Goal: Transaction & Acquisition: Purchase product/service

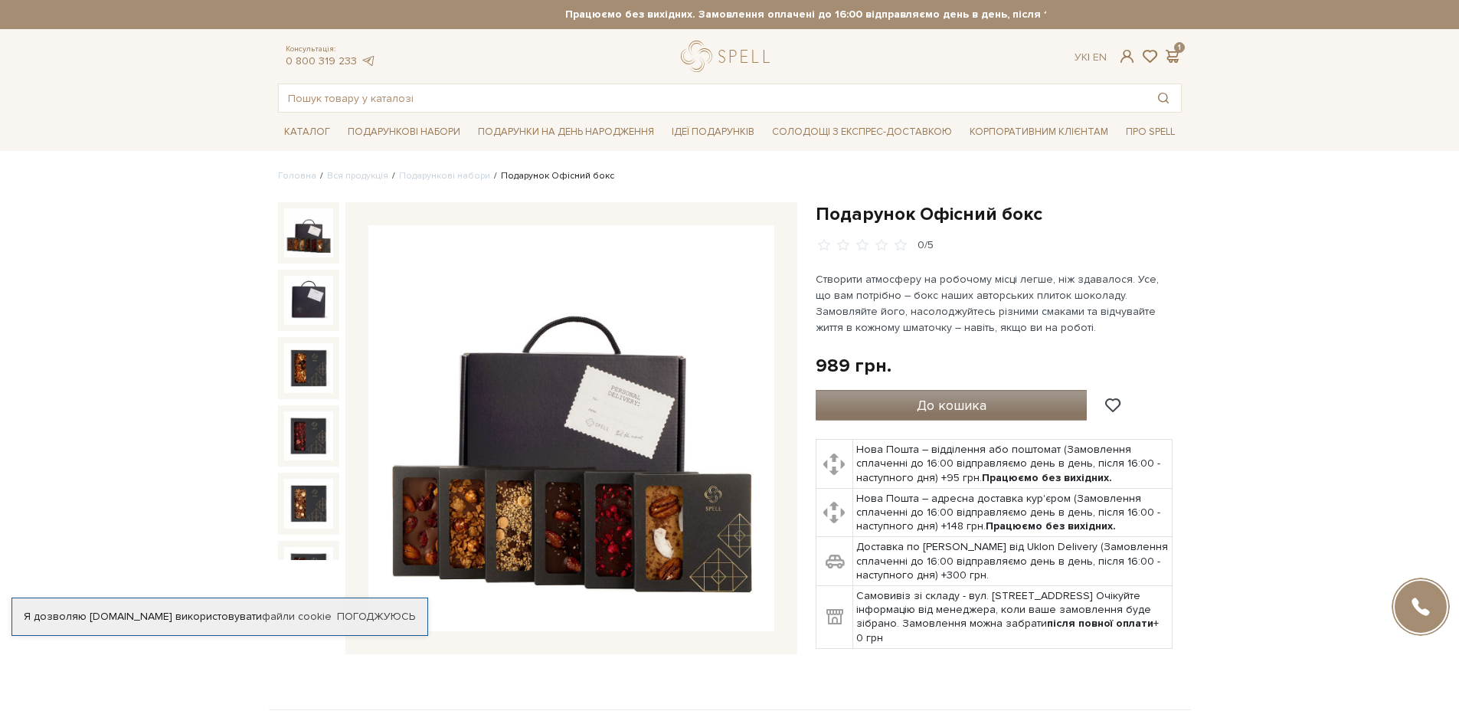
click at [898, 407] on button "До кошика" at bounding box center [952, 405] width 272 height 31
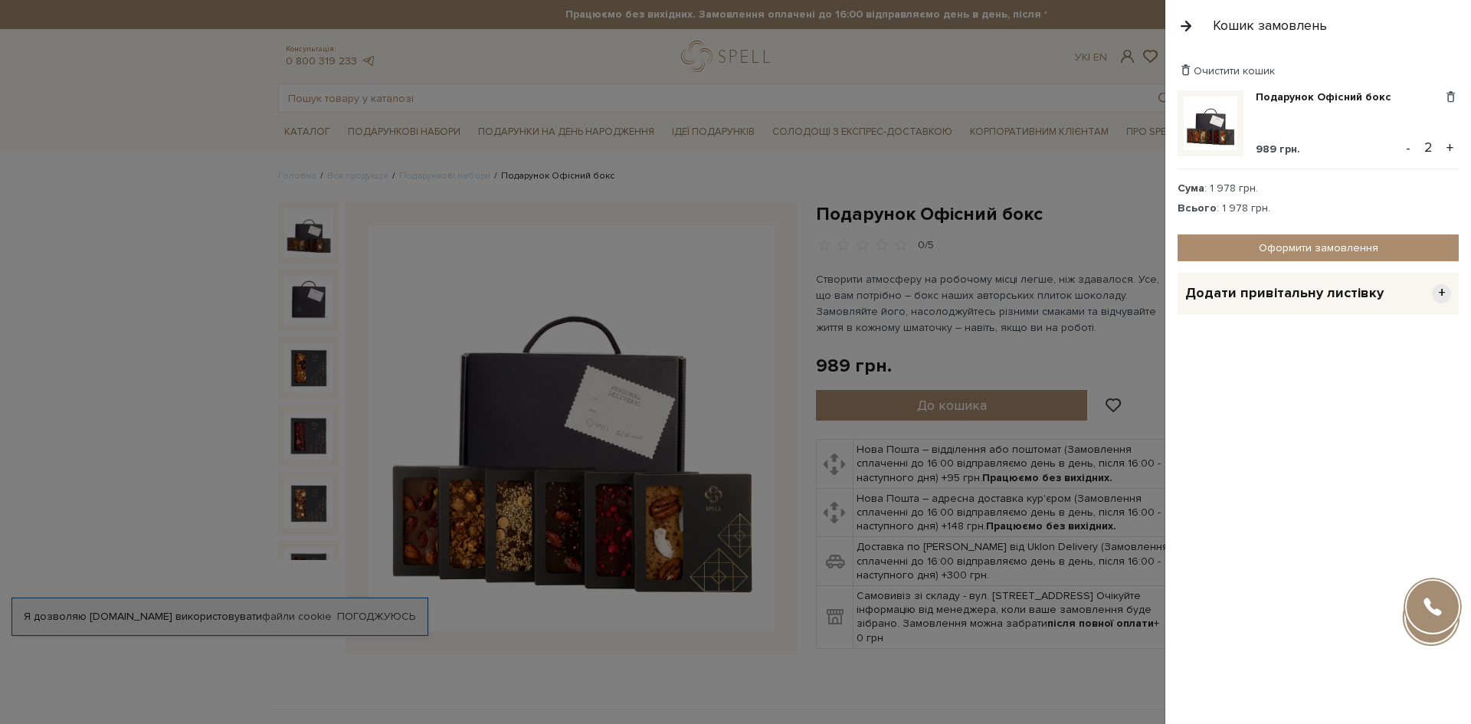
click at [1405, 151] on button "-" at bounding box center [1407, 147] width 15 height 23
click at [1321, 246] on link "Оформити замовлення" at bounding box center [1317, 247] width 281 height 27
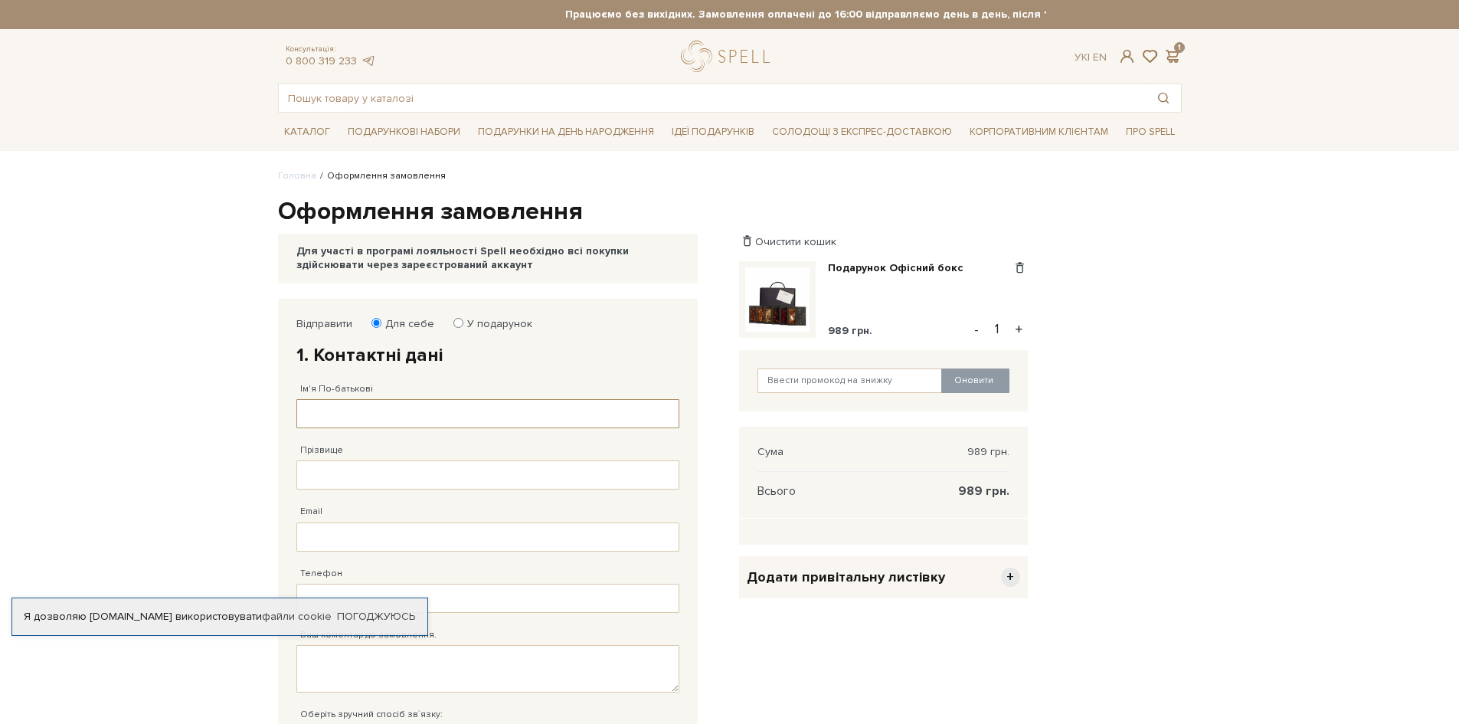
click at [368, 427] on input "Ім'я По-батькові" at bounding box center [487, 413] width 383 height 29
click at [463, 324] on label "У подарунок" at bounding box center [494, 324] width 75 height 14
click at [463, 324] on input "У подарунок" at bounding box center [458, 323] width 10 height 10
radio input "true"
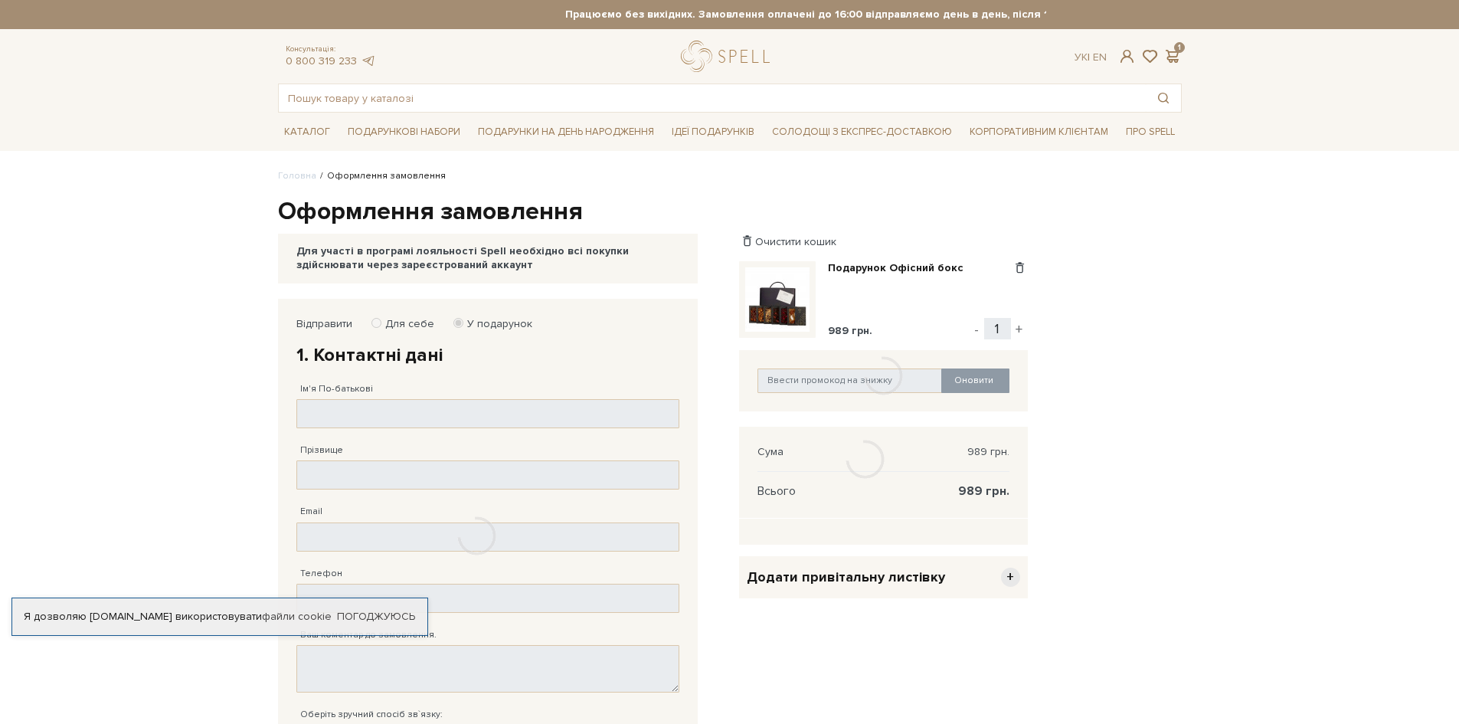
click at [398, 326] on div at bounding box center [477, 536] width 398 height 475
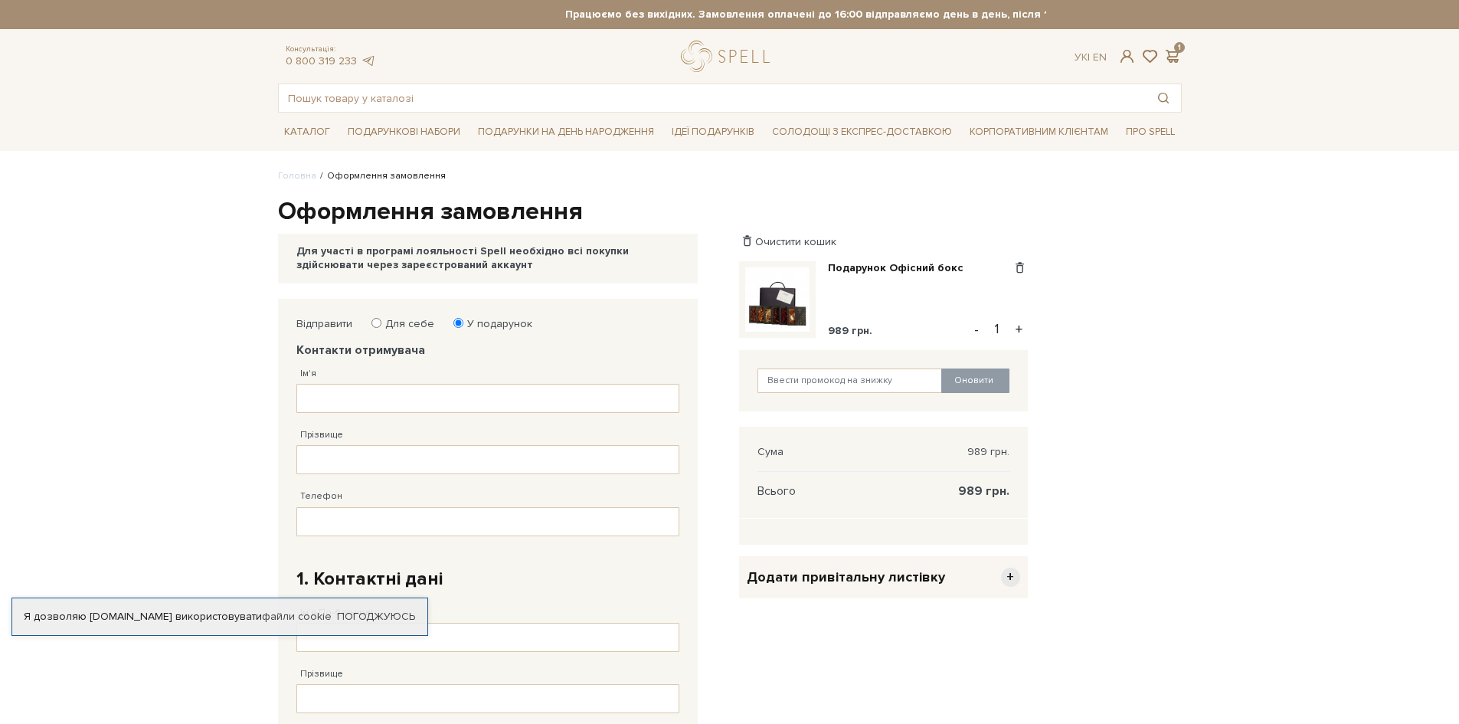
click at [390, 317] on label "Для себе" at bounding box center [404, 324] width 59 height 14
click at [381, 318] on input "Для себе" at bounding box center [376, 323] width 10 height 10
radio input "true"
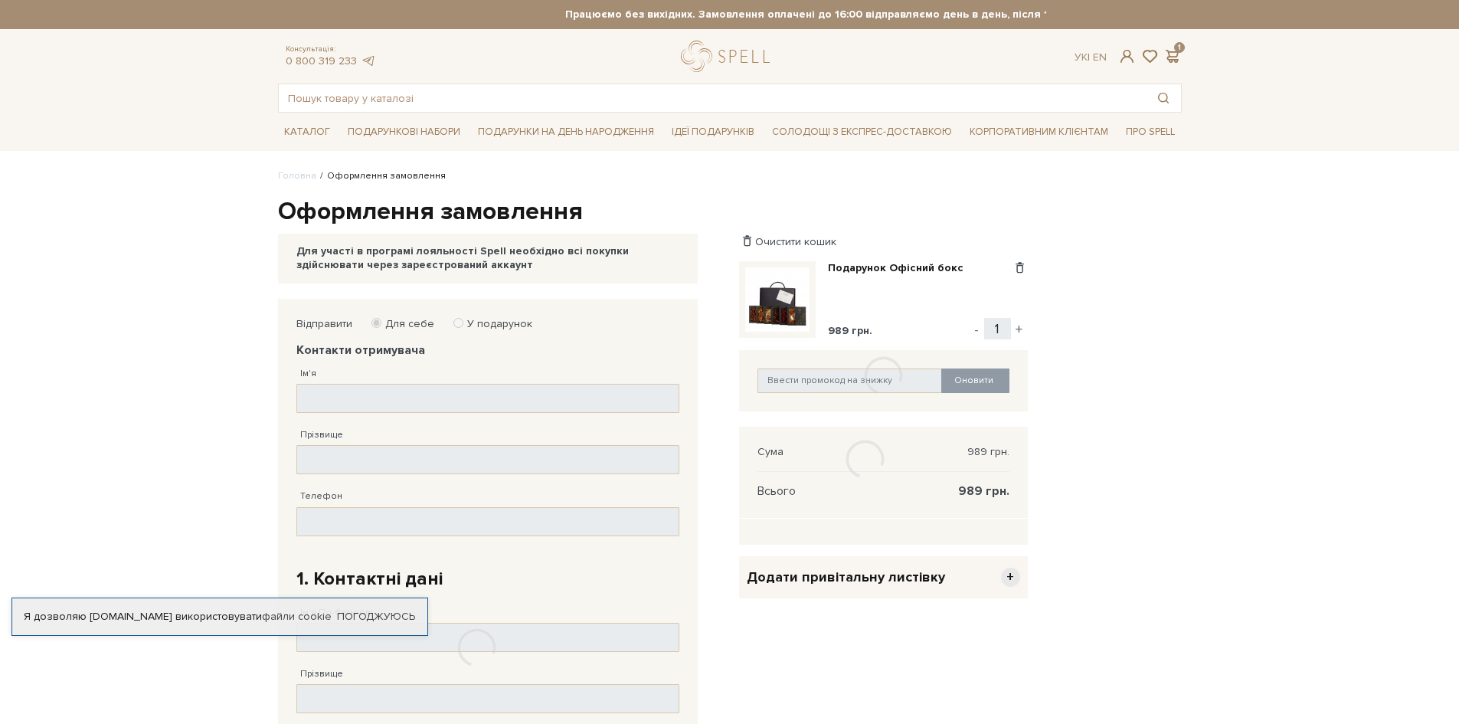
click at [370, 390] on div at bounding box center [477, 648] width 398 height 699
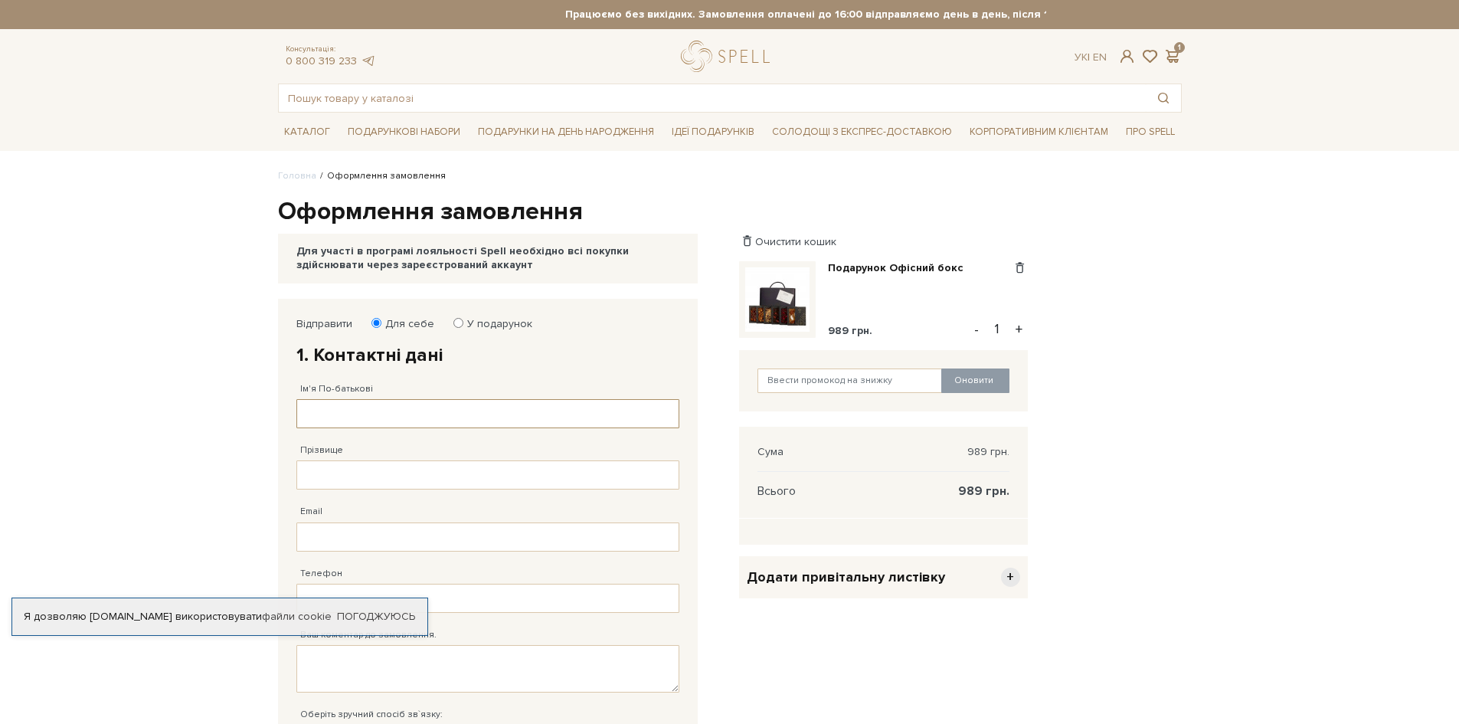
click at [371, 404] on input "Ім'я По-батькові" at bounding box center [487, 413] width 383 height 29
type input "Христина"
click at [361, 476] on input "Прізвище" at bounding box center [487, 474] width 383 height 29
type input "Галятовська"
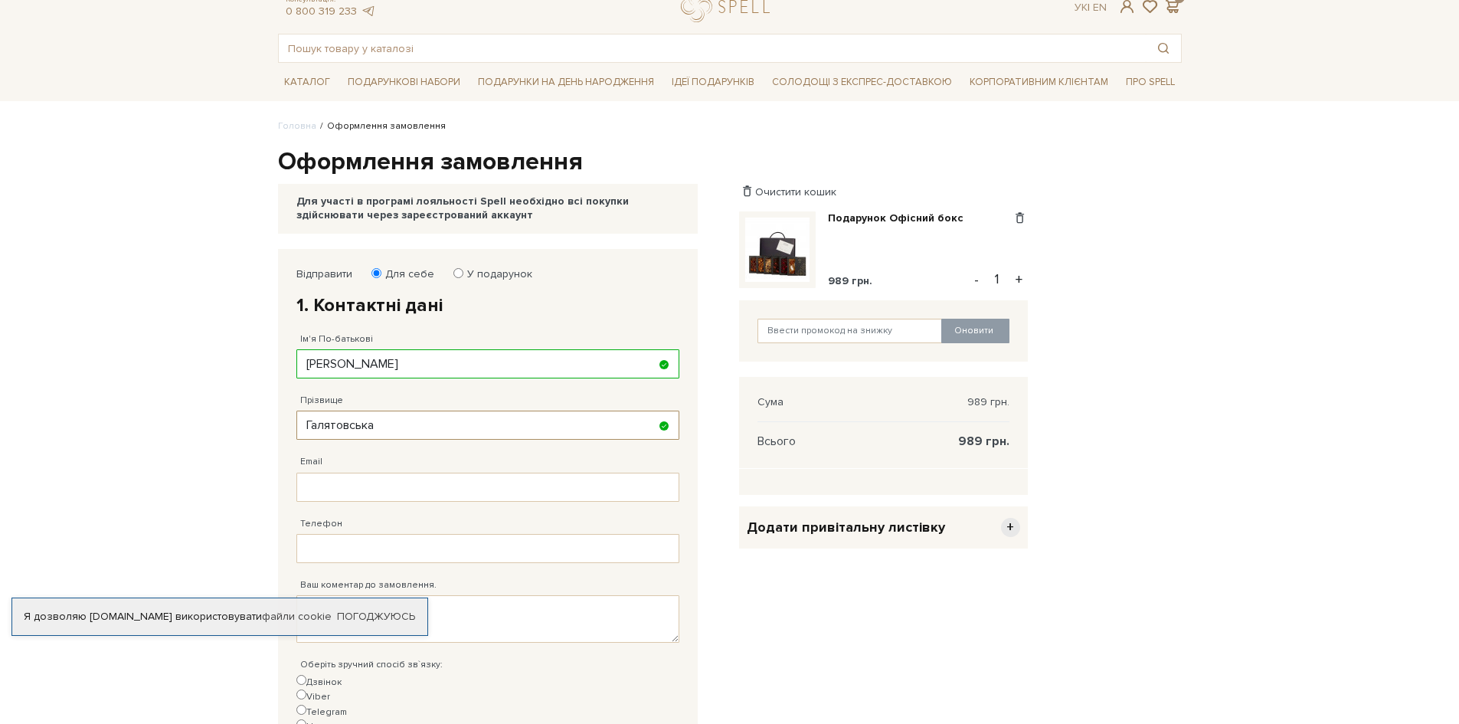
scroll to position [77, 0]
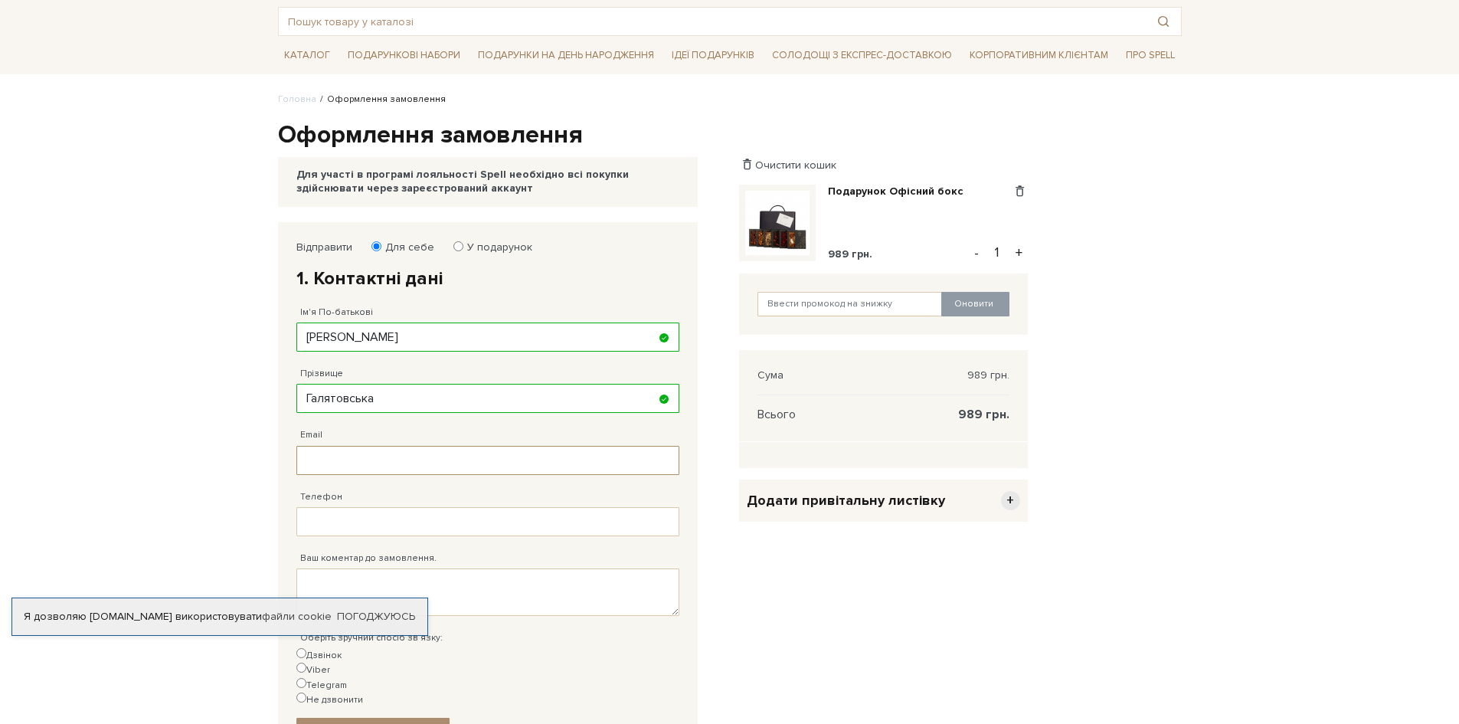
click at [366, 460] on input "Email" at bounding box center [487, 460] width 383 height 29
type input "chrischuchuk@gmail.com"
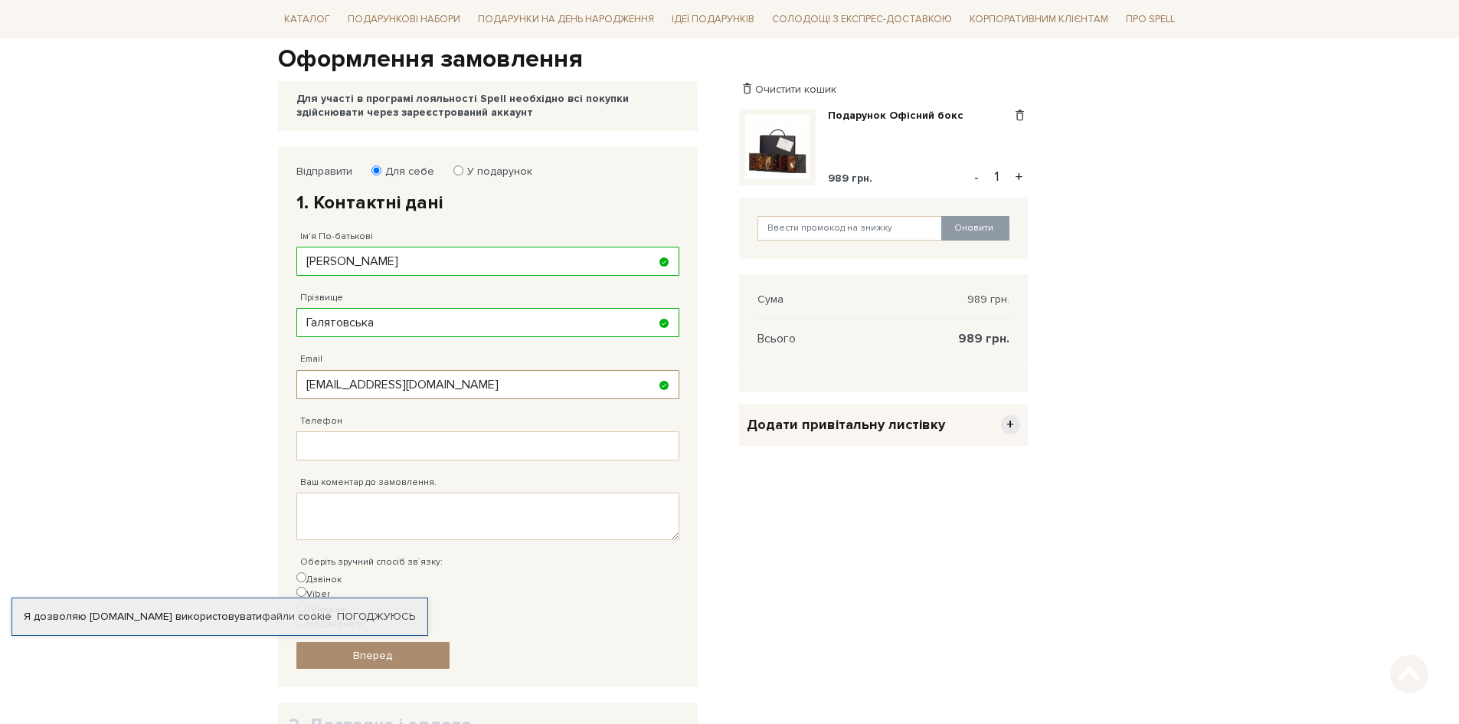
scroll to position [153, 0]
click at [376, 434] on input "Телефон" at bounding box center [487, 444] width 383 height 29
type input "38 (095) 003 44 94"
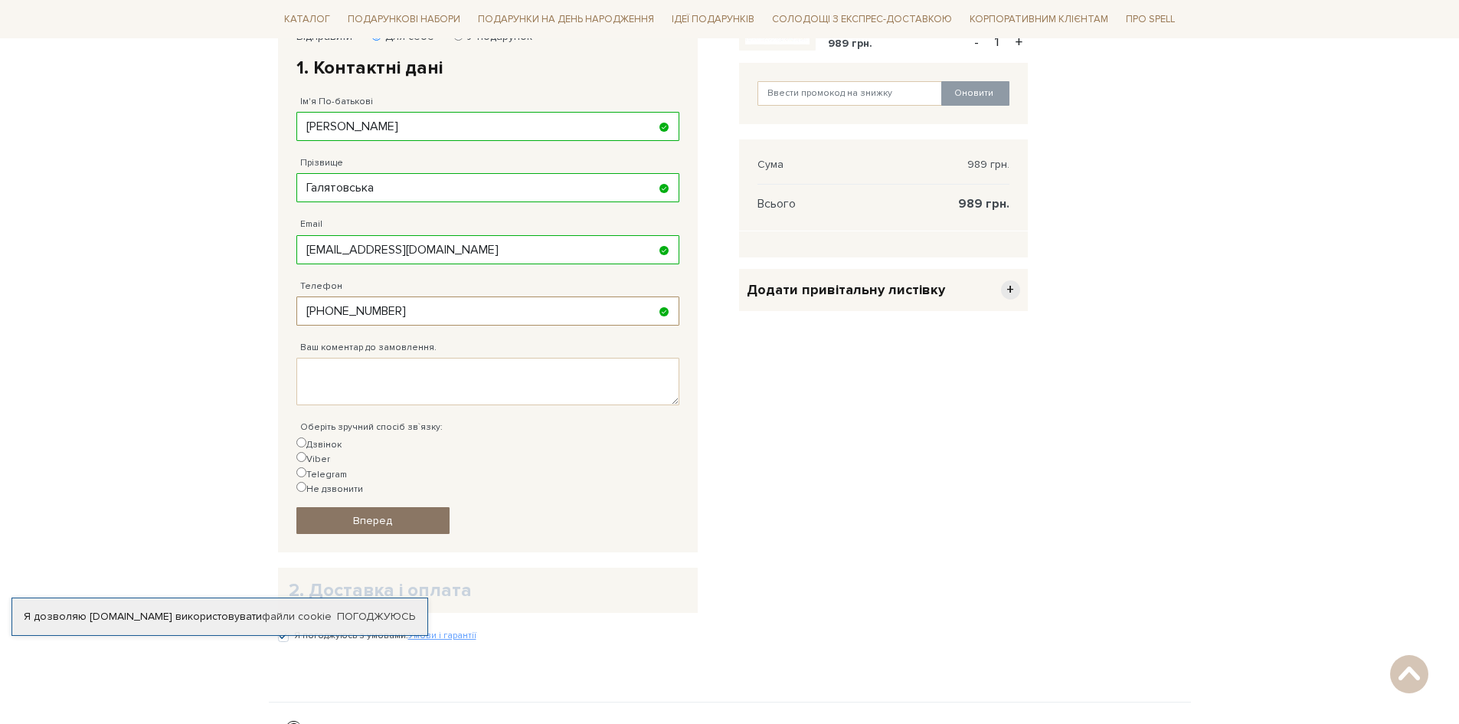
scroll to position [306, 0]
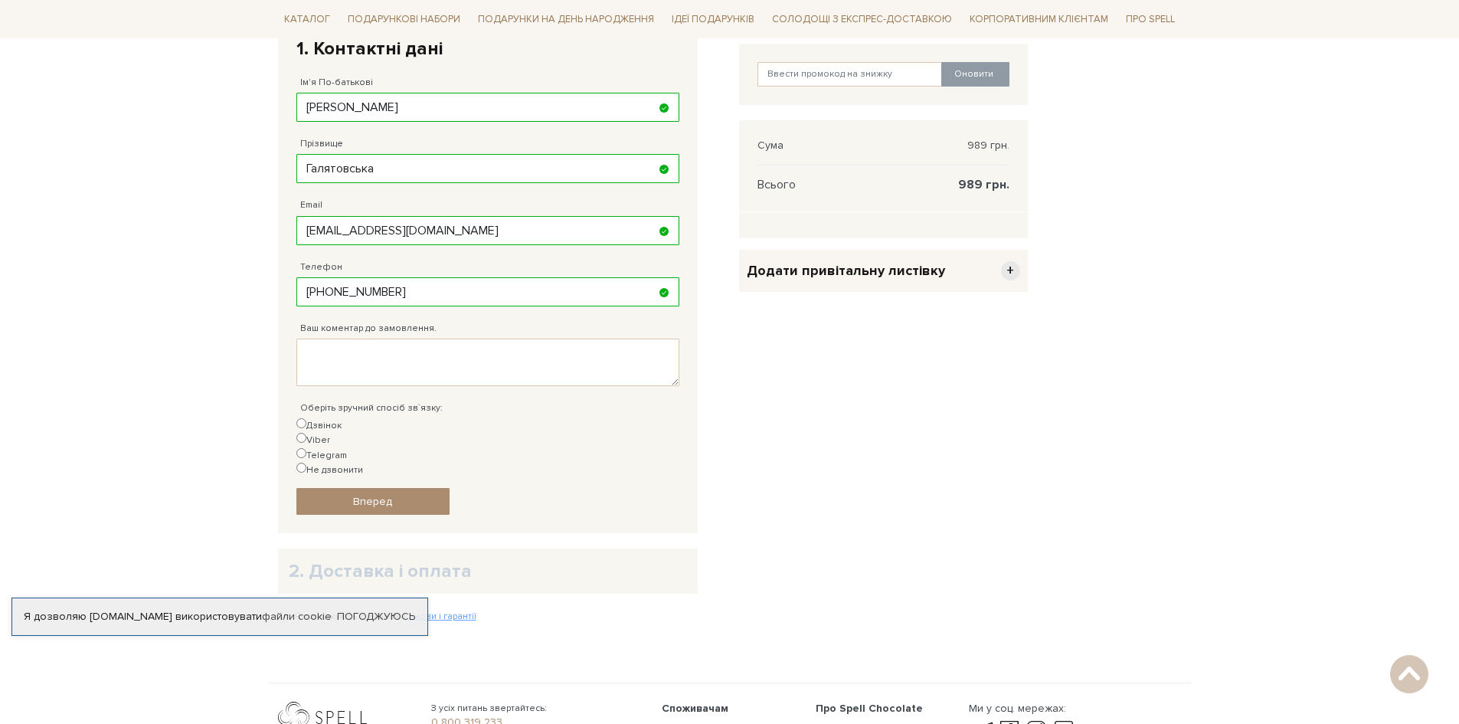
click at [329, 423] on label "Дзвінок" at bounding box center [318, 425] width 45 height 15
click at [306, 423] on input "Дзвінок" at bounding box center [301, 423] width 10 height 10
radio input "true"
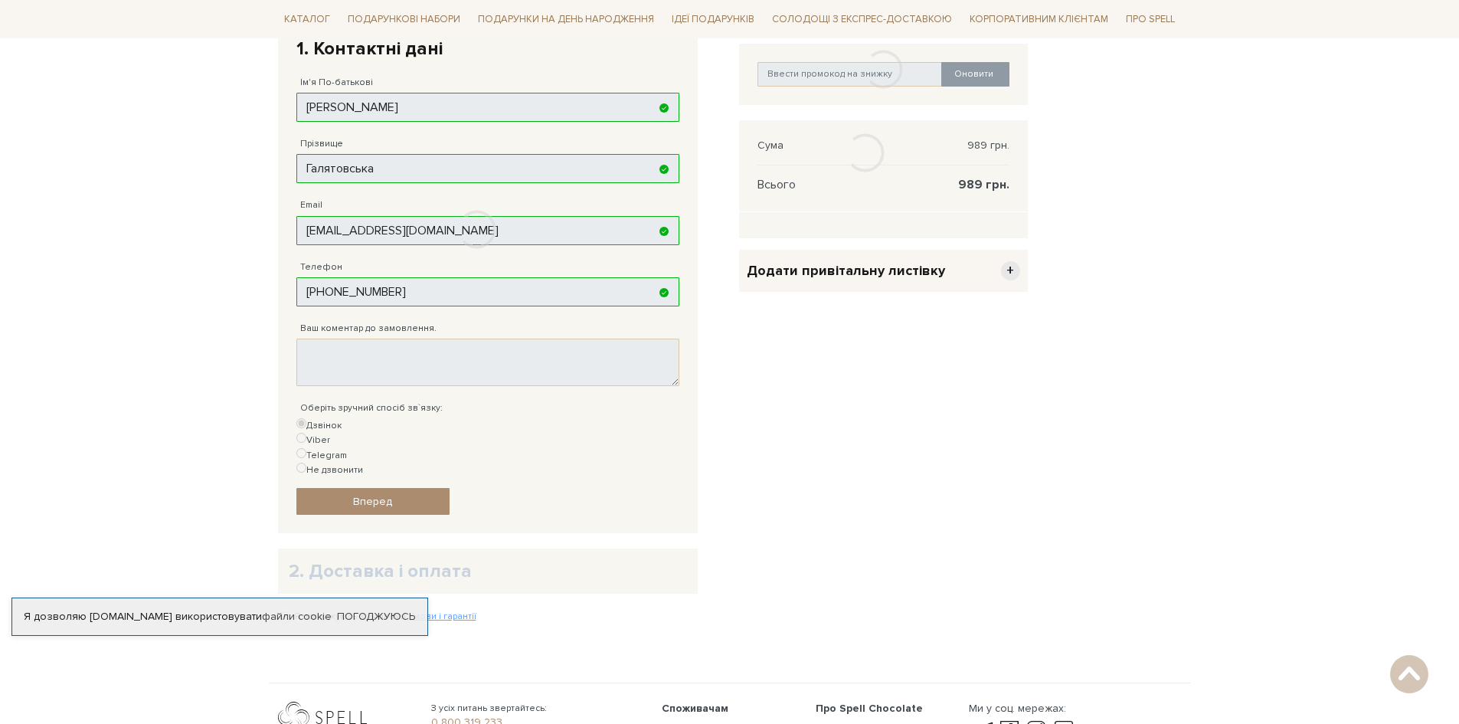
drag, startPoint x: 384, startPoint y: 457, endPoint x: 434, endPoint y: 457, distance: 49.8
click at [384, 457] on div at bounding box center [477, 229] width 398 height 475
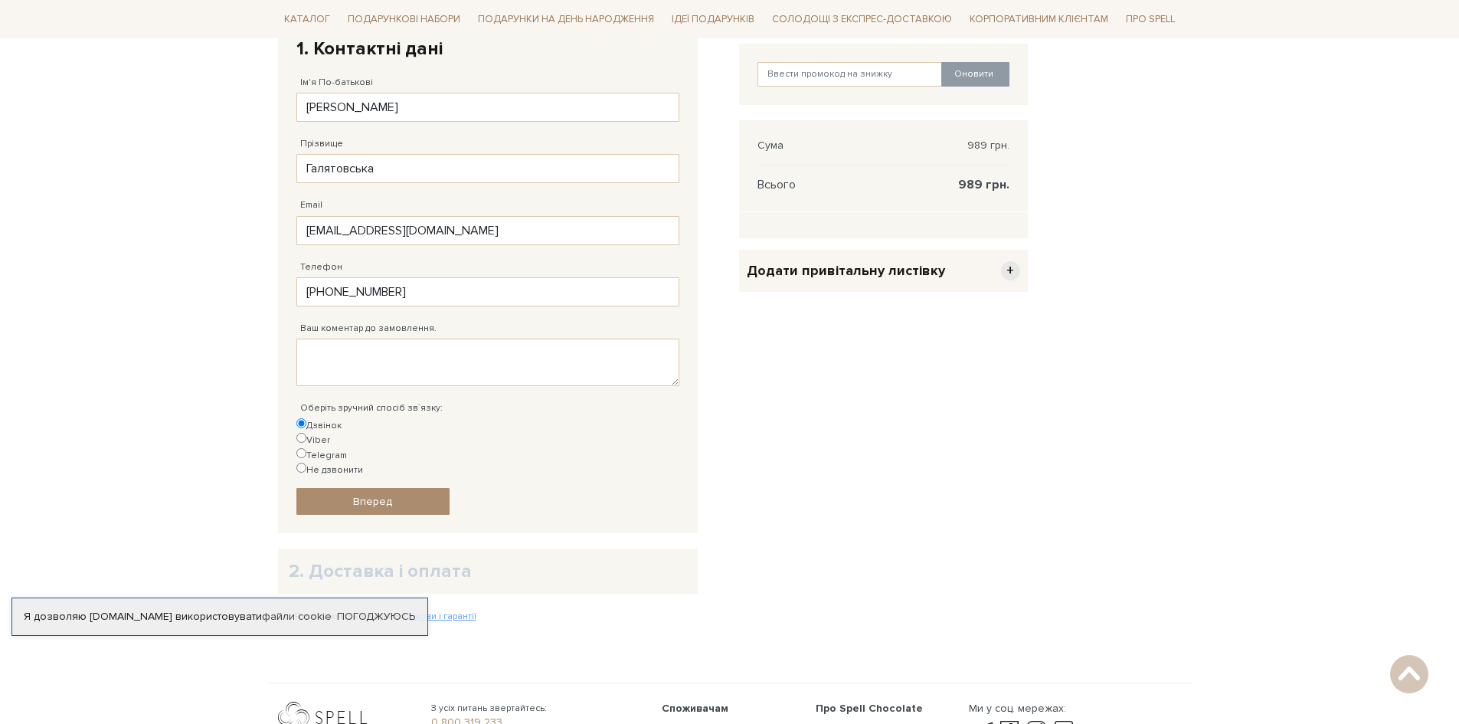
scroll to position [383, 0]
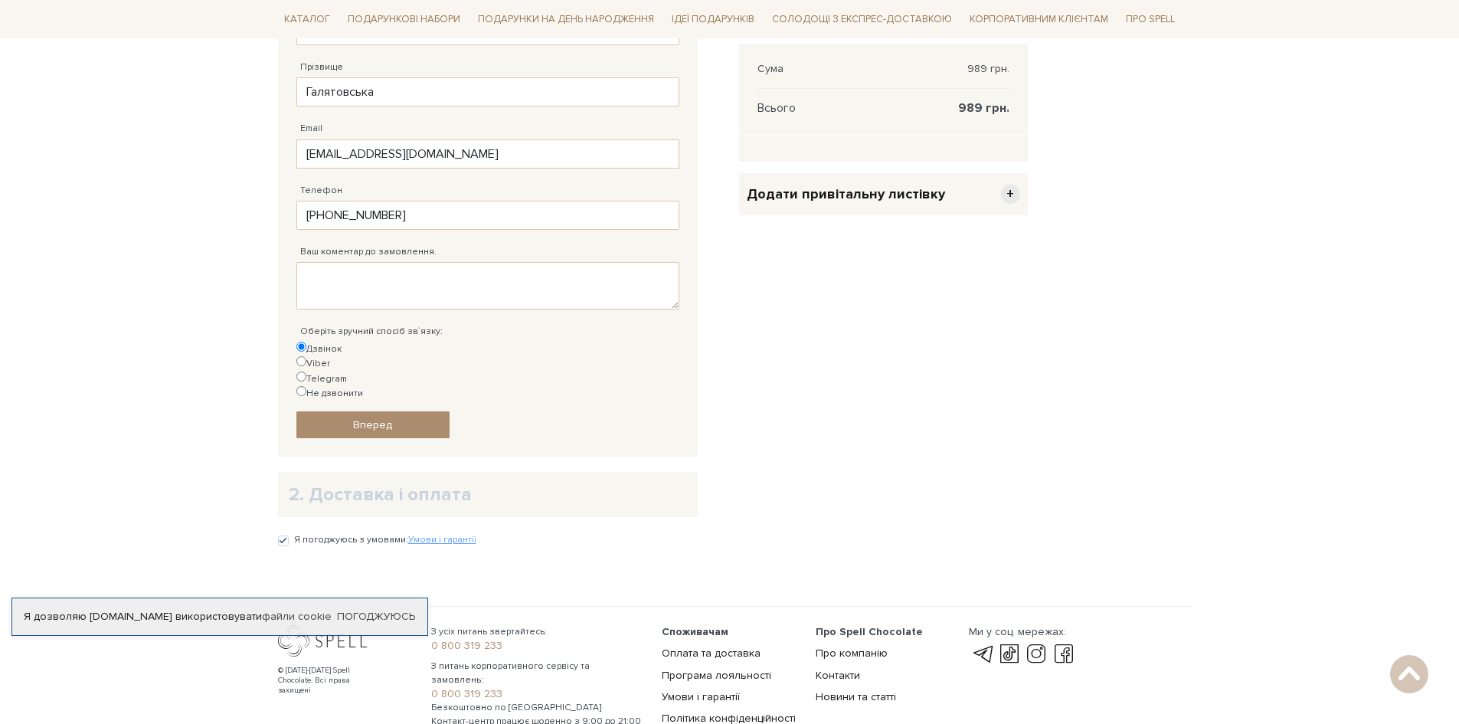
click at [411, 397] on div "Відправити Для себе У подарунок 1. Контактні дані Ім'я По-батькові Христина Зап…" at bounding box center [488, 185] width 398 height 519
click at [410, 411] on link "Вперед" at bounding box center [372, 424] width 153 height 27
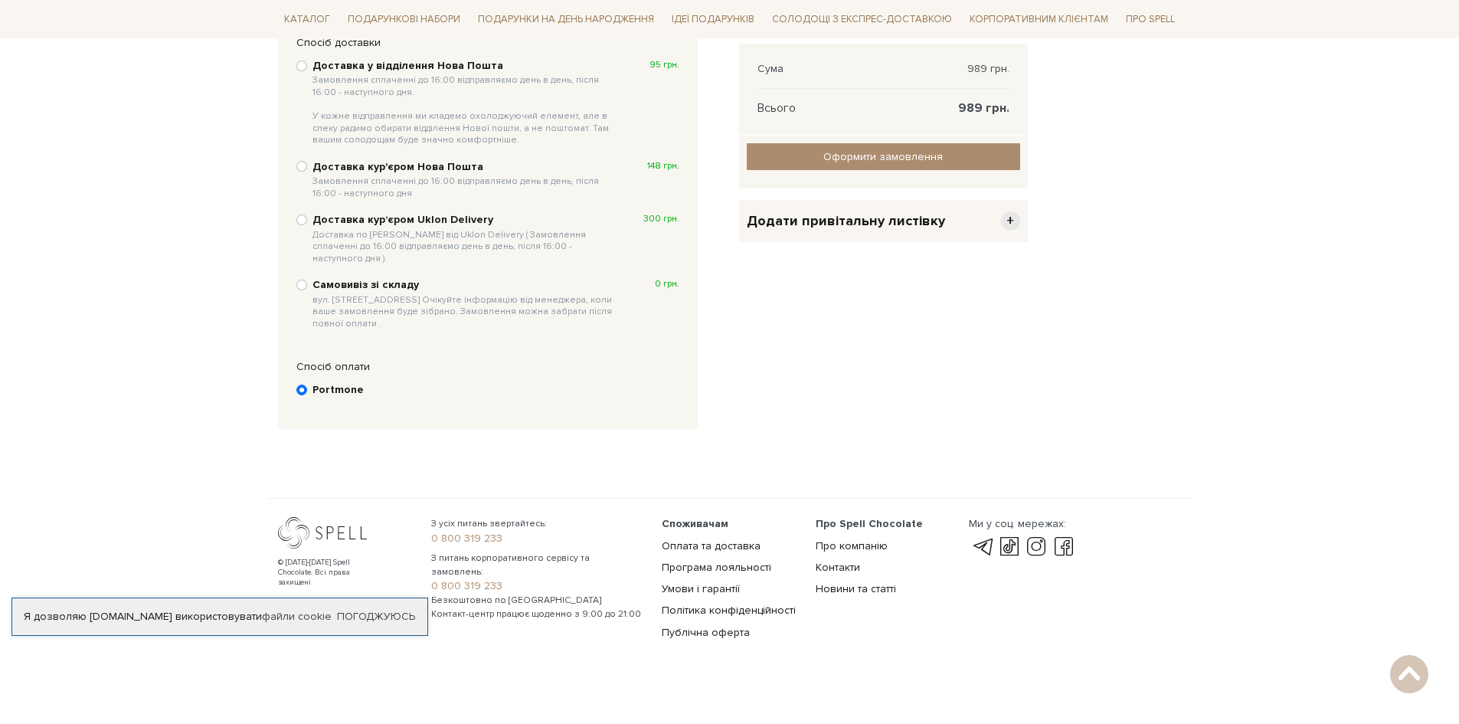
scroll to position [299, 0]
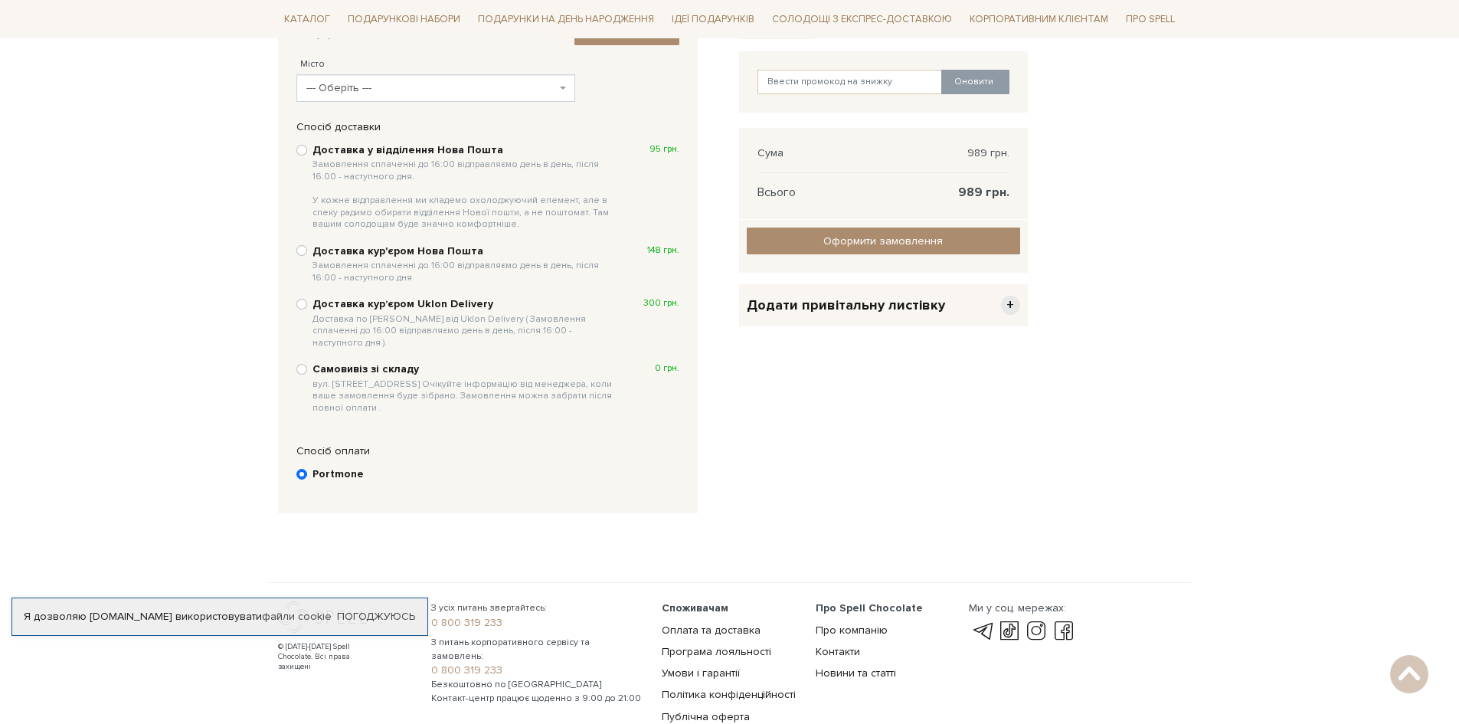
click at [347, 84] on span "--- Оберіть ---" at bounding box center [431, 87] width 250 height 15
drag, startPoint x: 368, startPoint y: 104, endPoint x: 286, endPoint y: 100, distance: 81.3
click at [287, 100] on body "Подарункові набори SALE Корпоративним клієнтам Доставка і оплата Консультація: …" at bounding box center [729, 224] width 1459 height 1046
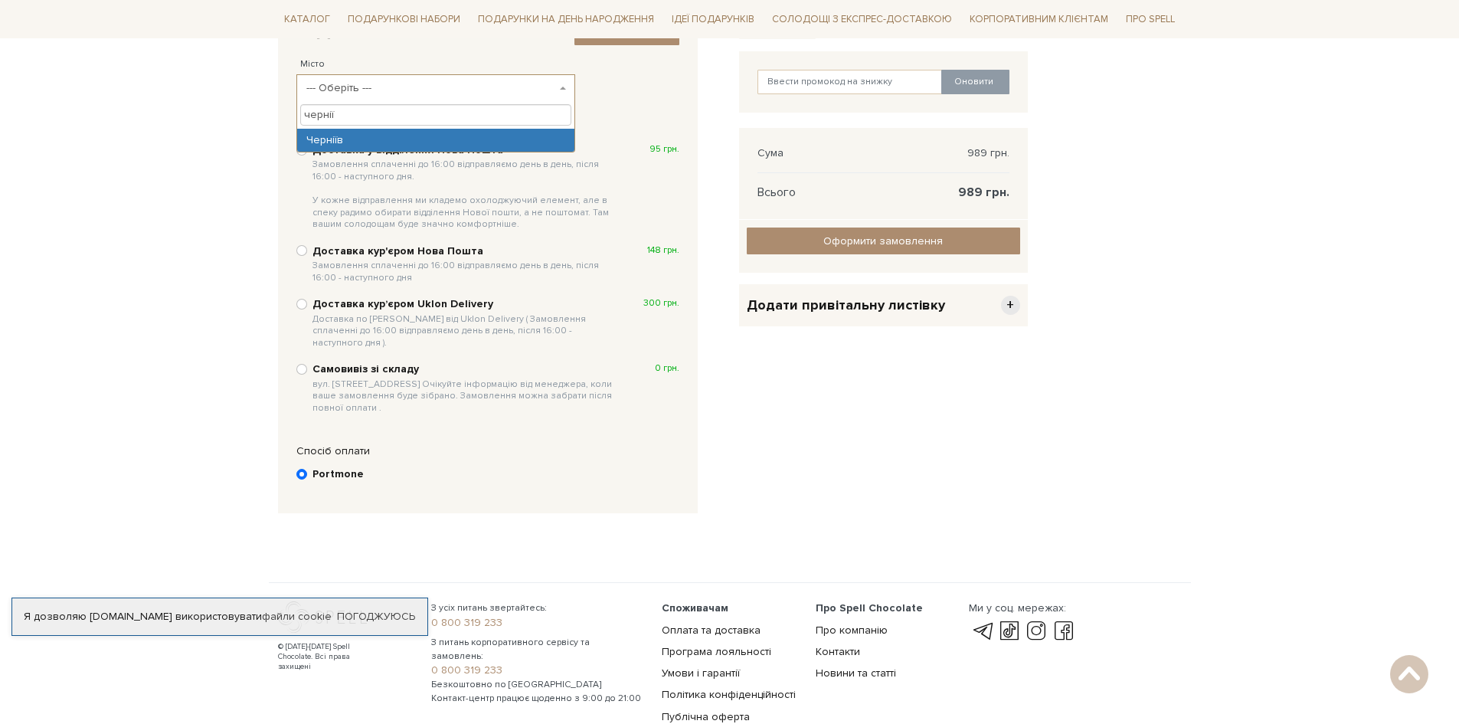
type input "чернії"
select select "Черніїв"
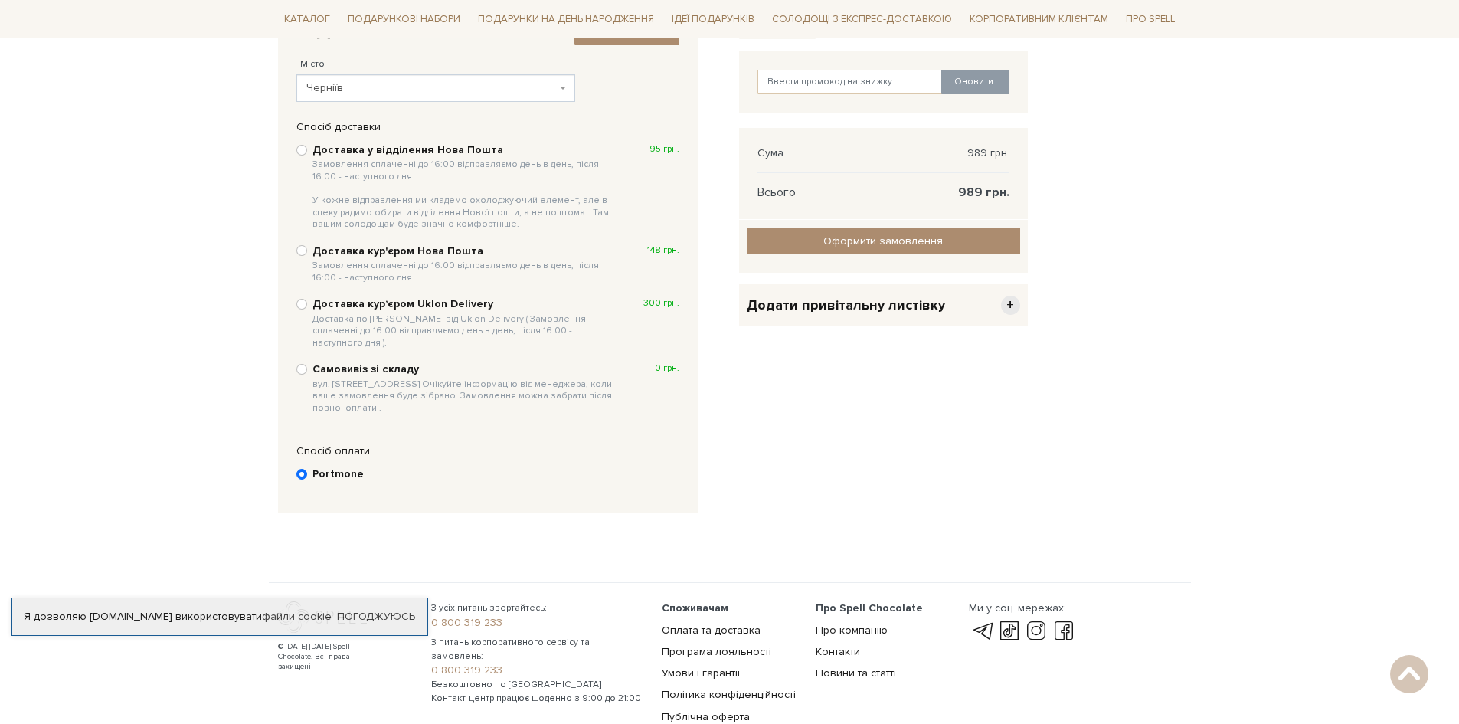
click at [313, 150] on b "Доставка у відділення Нова Пошта Замовлення сплаченні до 16:00 відправляємо ден…" at bounding box center [466, 186] width 306 height 87
click at [307, 150] on input "Доставка у відділення Нова Пошта Замовлення сплаченні до 16:00 відправляємо ден…" at bounding box center [301, 150] width 11 height 11
radio input "true"
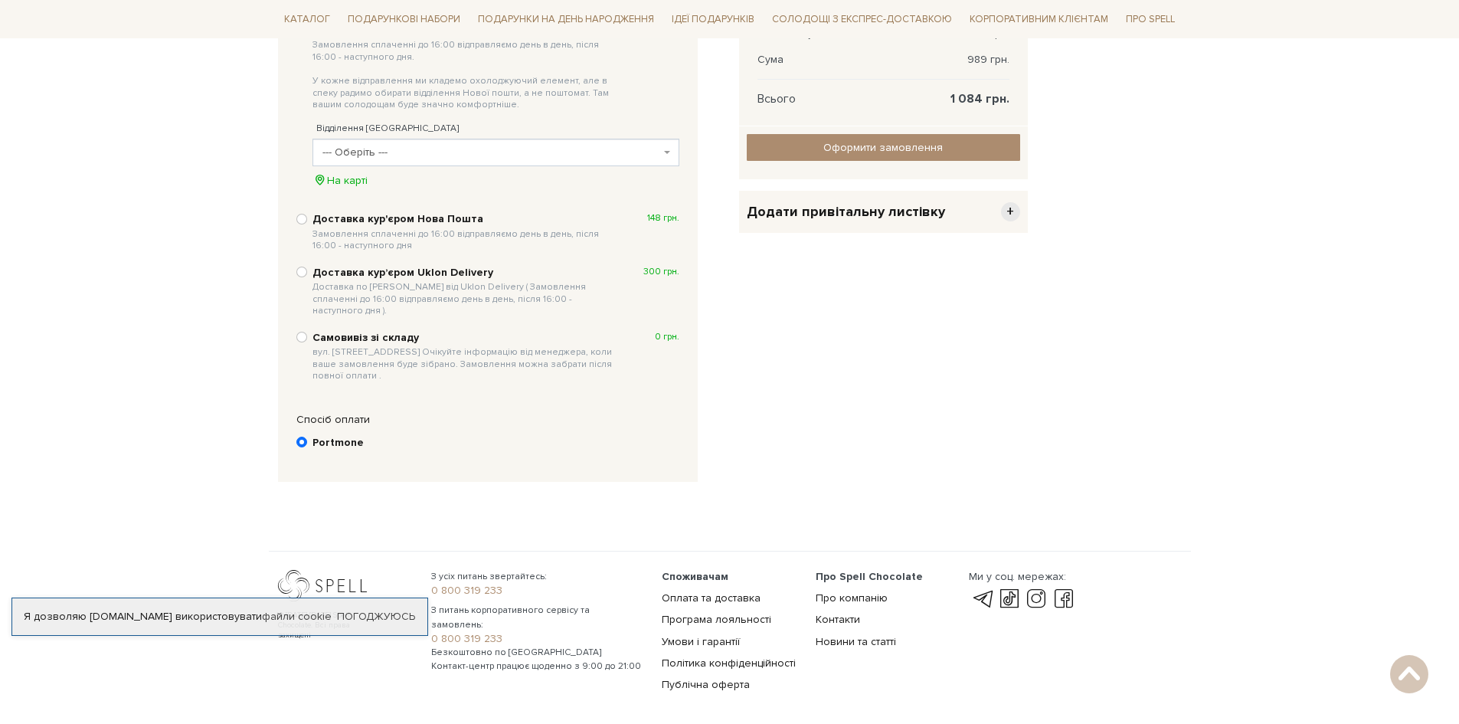
scroll to position [321, 0]
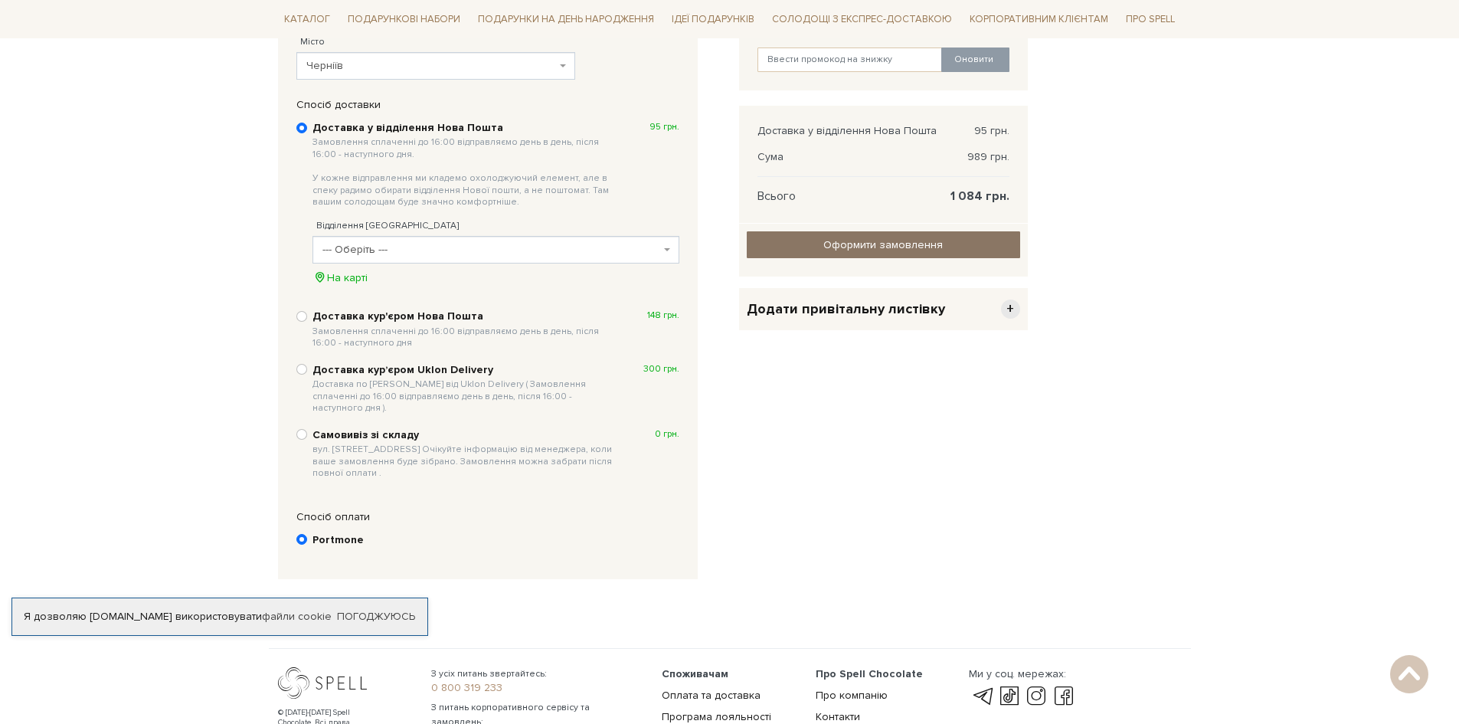
click at [835, 250] on input "Оформити замовлення" at bounding box center [883, 244] width 273 height 27
